Goal: Check status: Check status

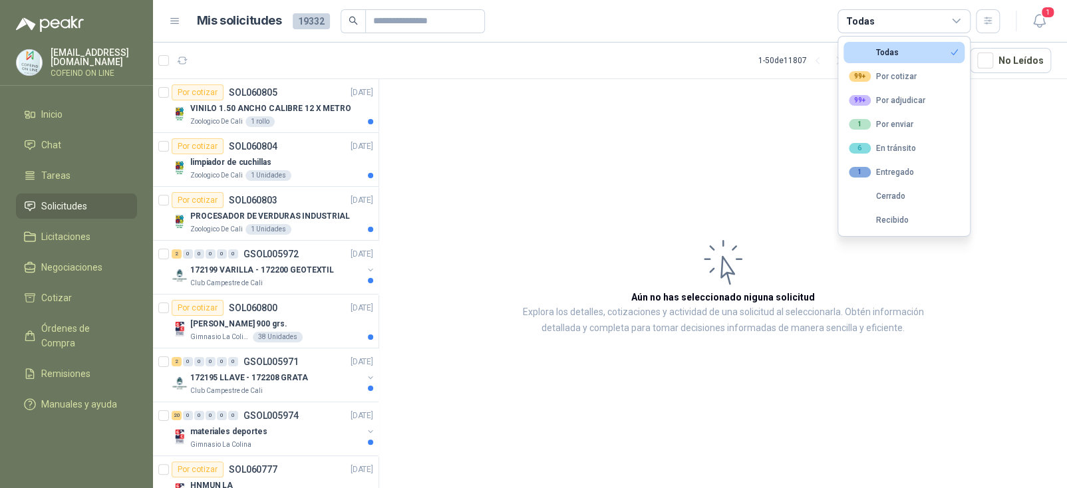
click at [911, 148] on div "6 En tránsito" at bounding box center [882, 148] width 67 height 11
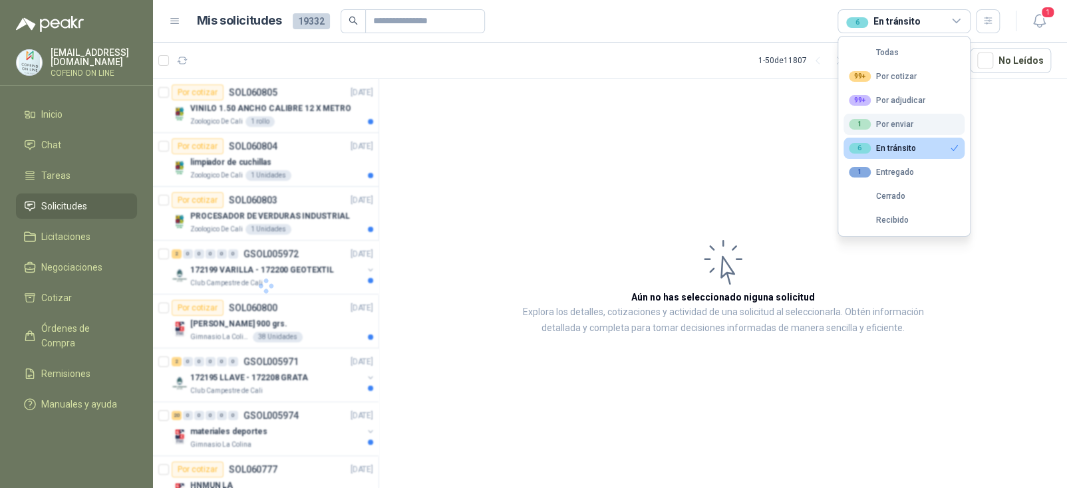
click at [910, 119] on div "1 Por enviar" at bounding box center [881, 124] width 65 height 11
click at [884, 128] on div "1 Por enviar" at bounding box center [881, 124] width 65 height 11
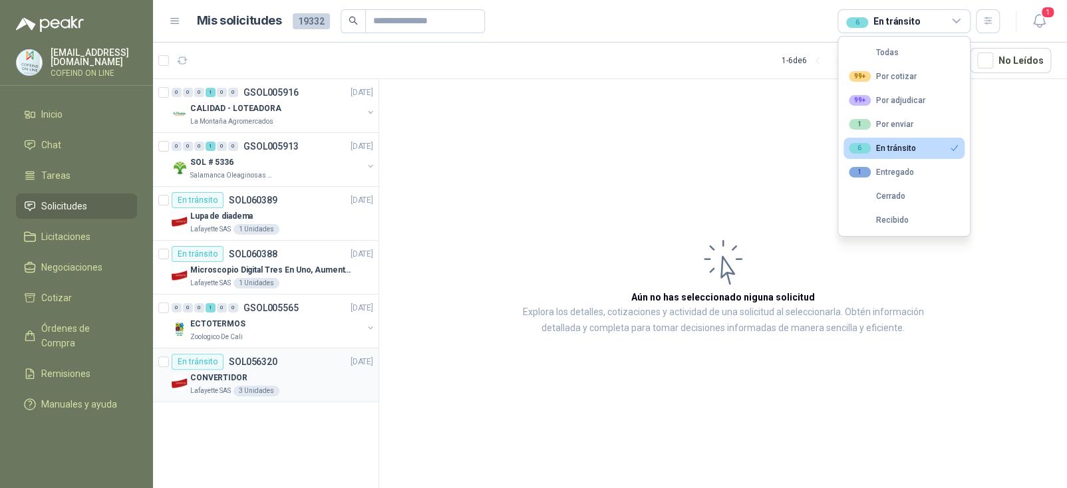
click at [272, 380] on div "CONVERTIDOR" at bounding box center [281, 378] width 183 height 16
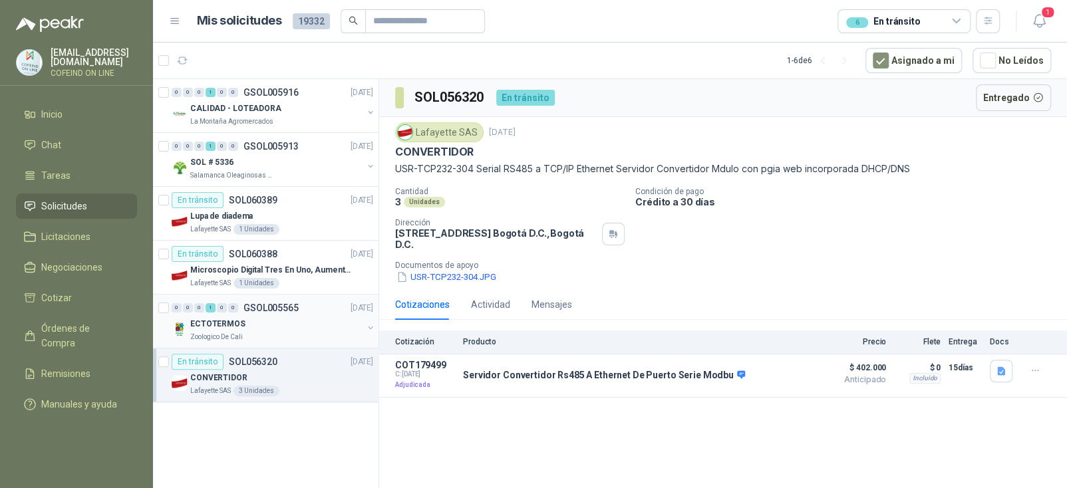
click at [277, 319] on div "ECTOTERMOS" at bounding box center [276, 324] width 172 height 16
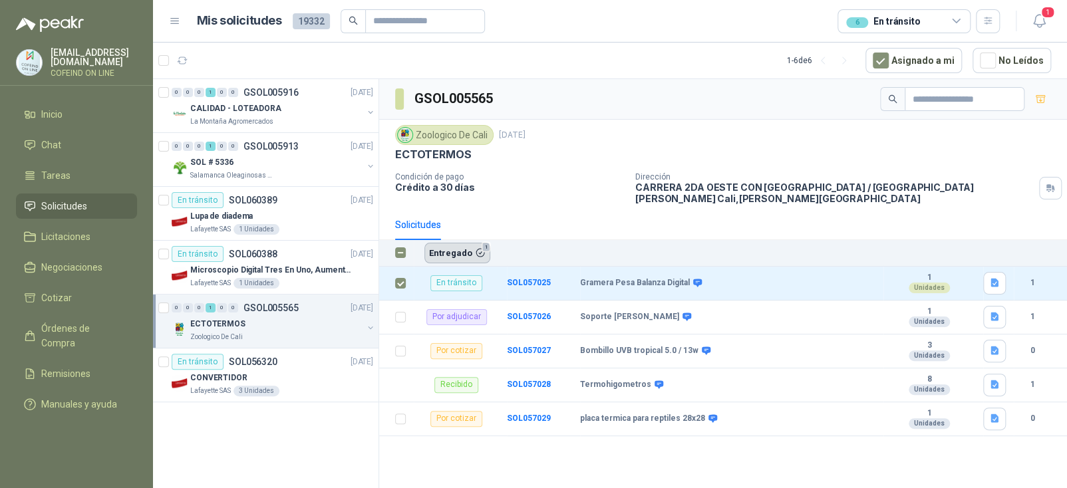
click at [457, 253] on button "Entregado 1" at bounding box center [457, 253] width 66 height 20
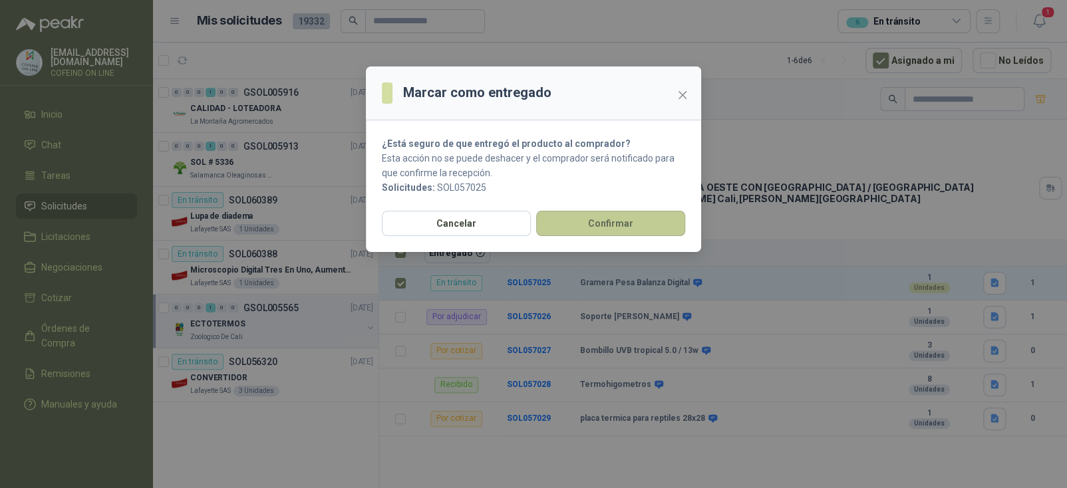
click at [591, 231] on button "Confirmar" at bounding box center [610, 223] width 149 height 25
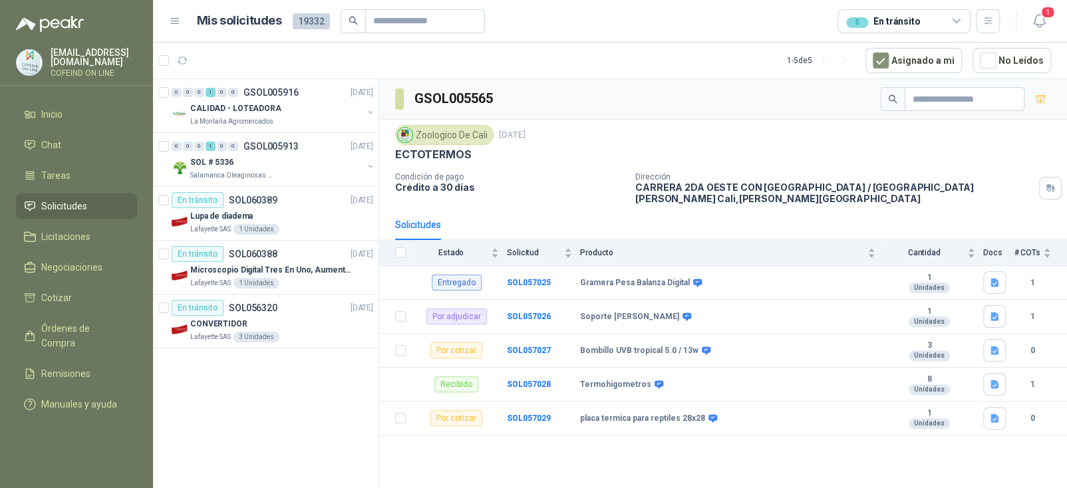
click at [884, 25] on div "5 En tránsito" at bounding box center [883, 21] width 74 height 15
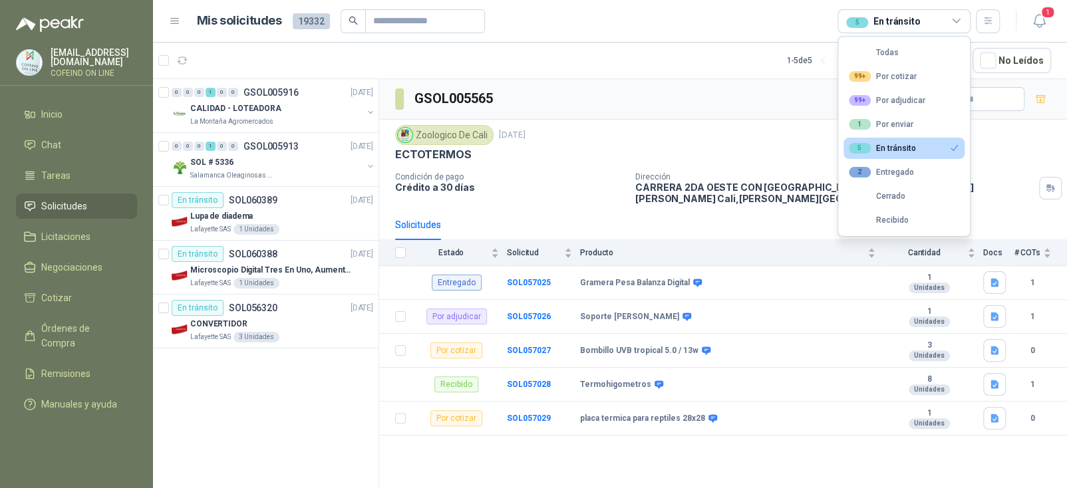
click at [878, 150] on div "5 En tránsito" at bounding box center [882, 148] width 67 height 11
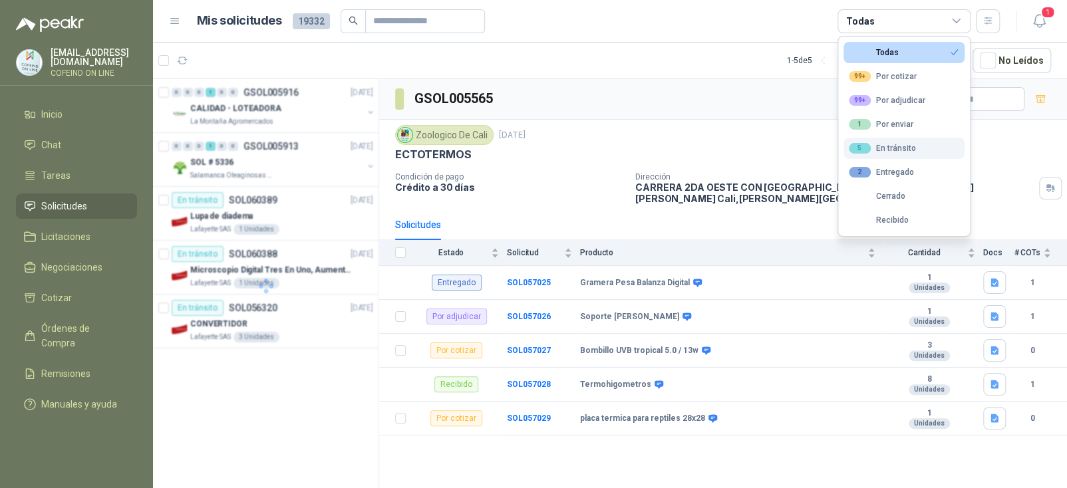
click at [880, 148] on div "5 En tránsito" at bounding box center [882, 148] width 67 height 11
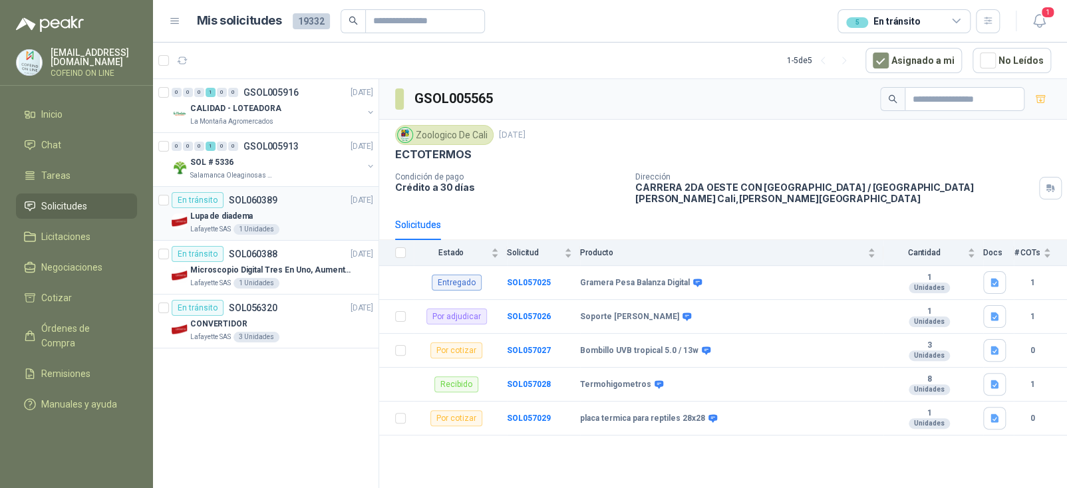
click at [281, 208] on div "Lupa de diadema" at bounding box center [281, 216] width 183 height 16
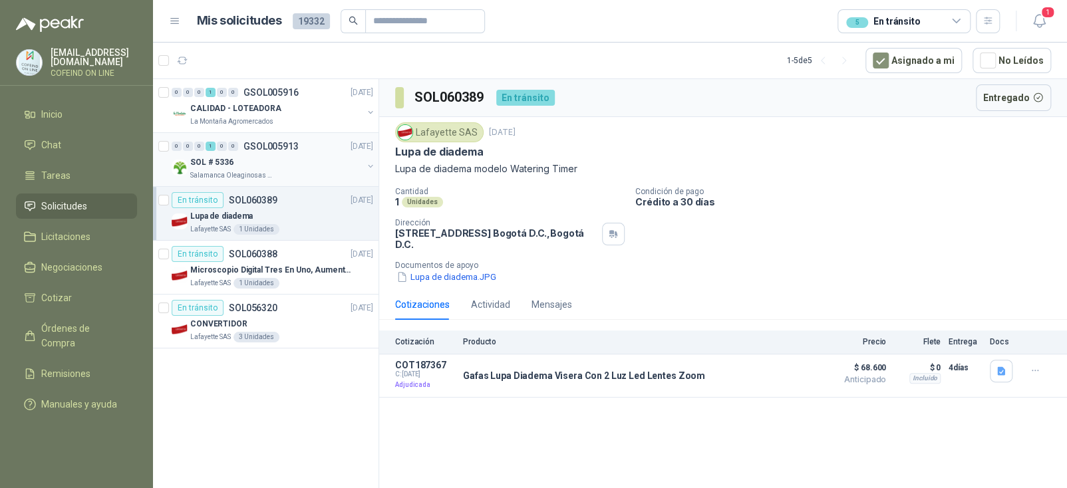
click at [292, 157] on div "SOL # 5336" at bounding box center [276, 162] width 172 height 16
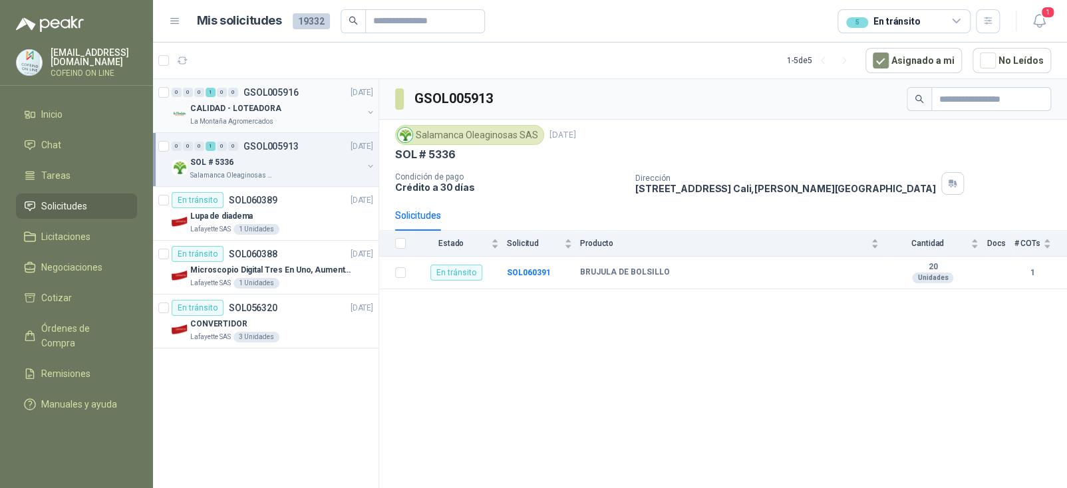
click at [288, 117] on div "La Montaña Agromercados" at bounding box center [276, 121] width 172 height 11
